Goal: Navigation & Orientation: Find specific page/section

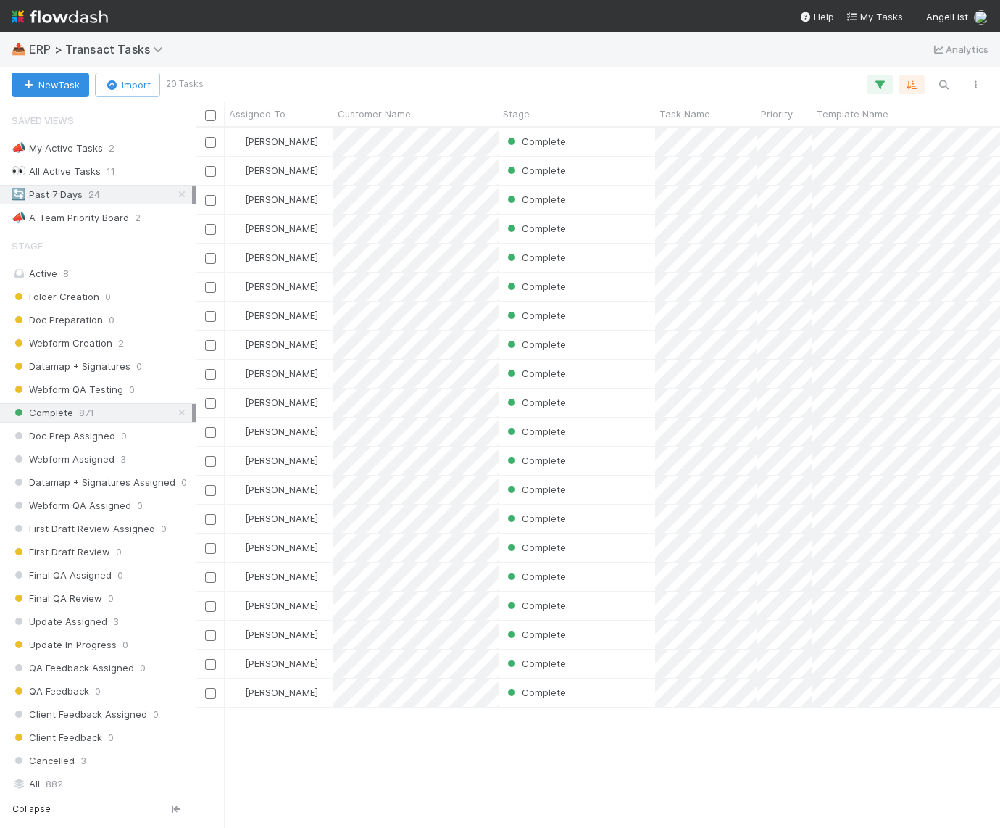
scroll to position [686, 791]
click at [109, 212] on div "📣 A-Team Priority Board" at bounding box center [70, 218] width 117 height 18
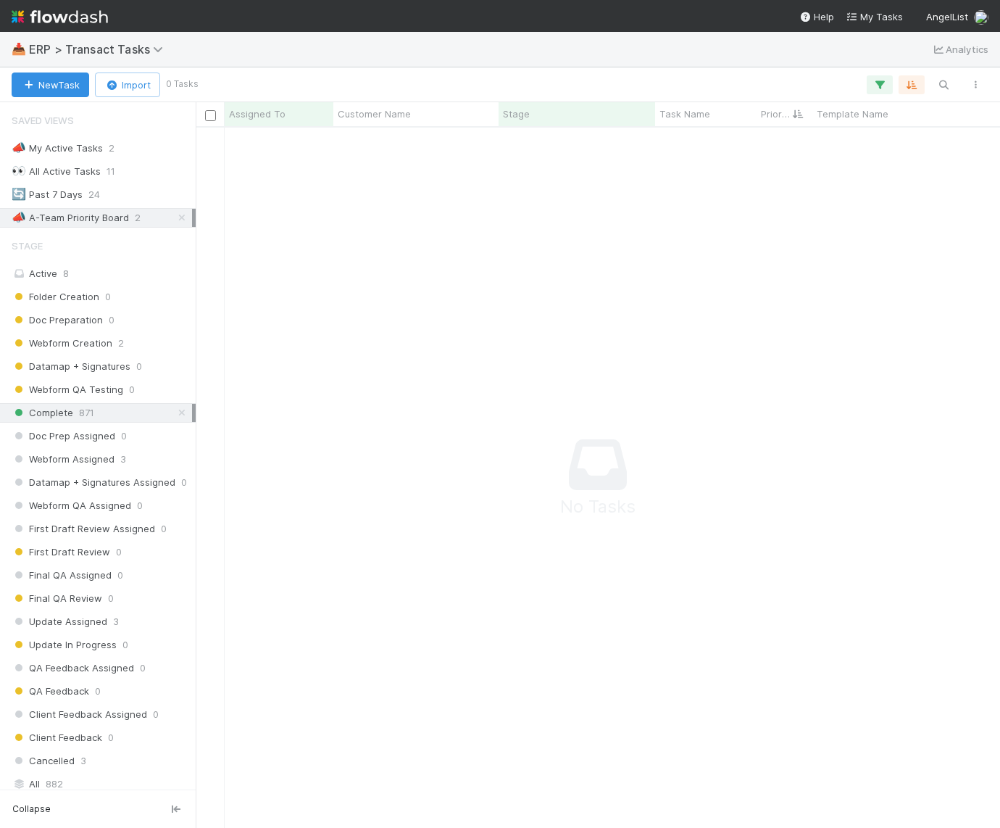
scroll to position [672, 777]
click at [94, 180] on div "👀 All Active Tasks" at bounding box center [56, 171] width 89 height 18
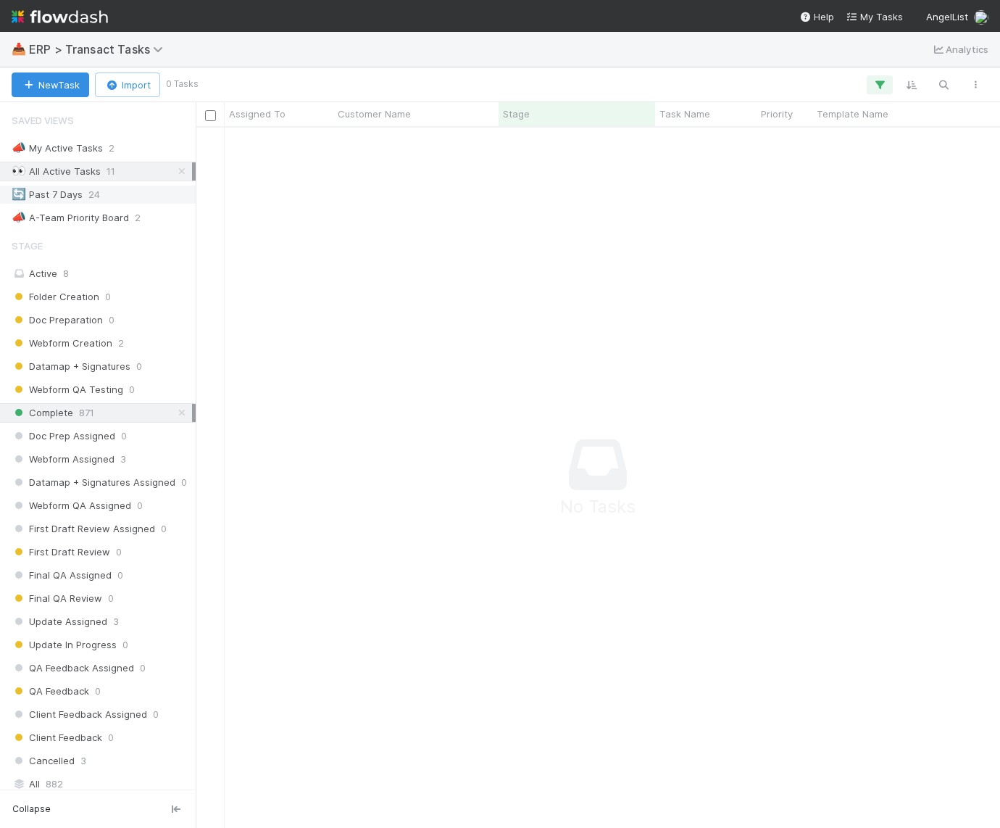
scroll to position [672, 777]
click at [99, 192] on span "24" at bounding box center [94, 195] width 12 height 18
click at [93, 271] on div "Active 8" at bounding box center [102, 274] width 180 height 18
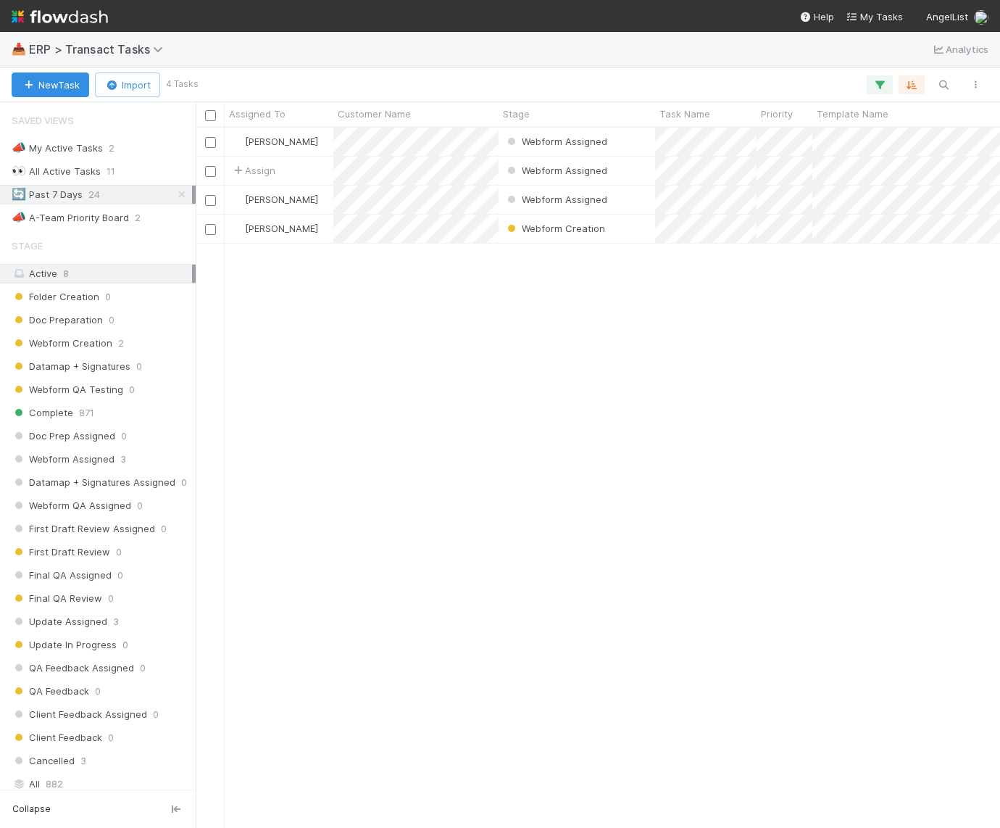
scroll to position [34, 0]
